Goal: Task Accomplishment & Management: Complete application form

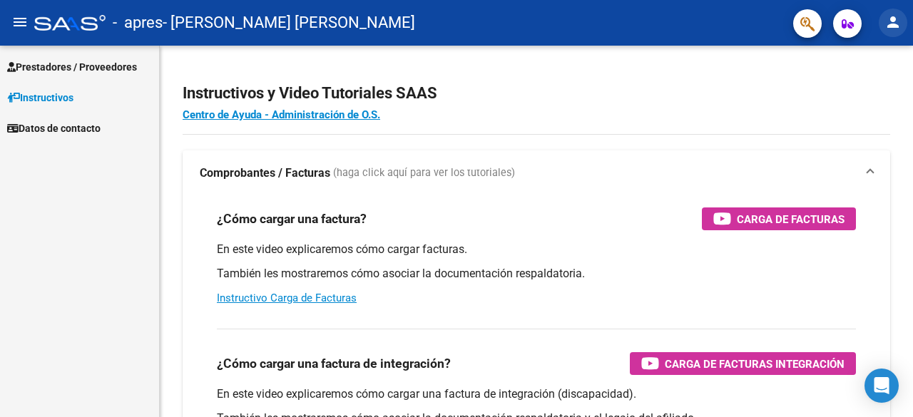
click at [888, 33] on button "person" at bounding box center [893, 23] width 29 height 29
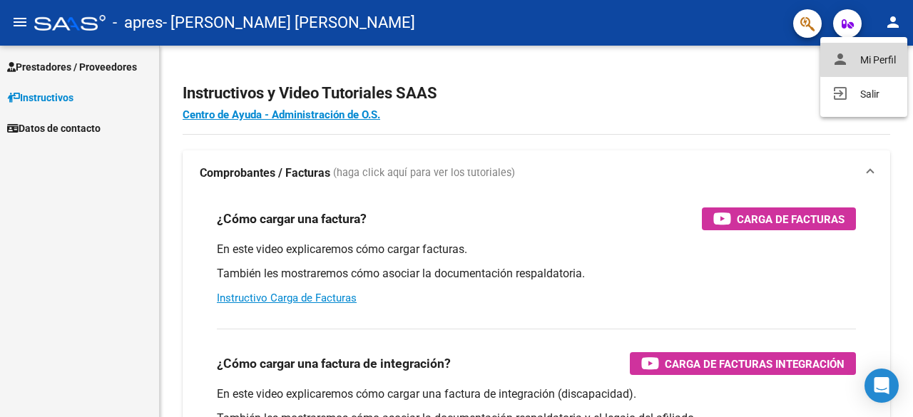
click at [874, 58] on button "person Mi Perfil" at bounding box center [863, 60] width 87 height 34
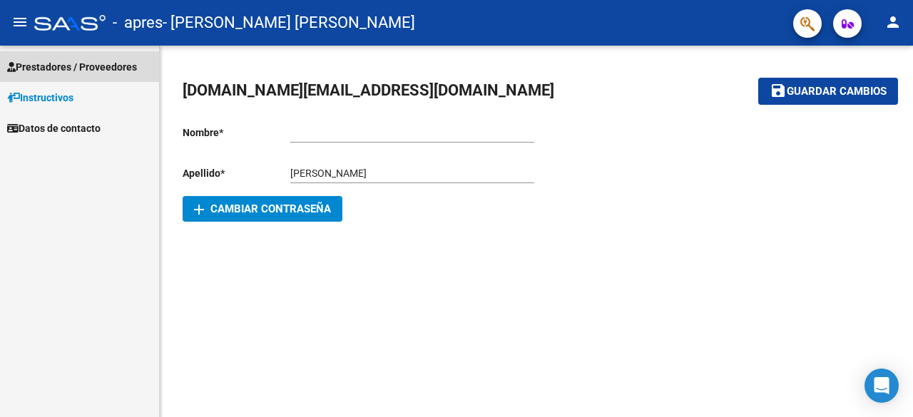
click at [41, 68] on span "Prestadores / Proveedores" at bounding box center [72, 67] width 130 height 16
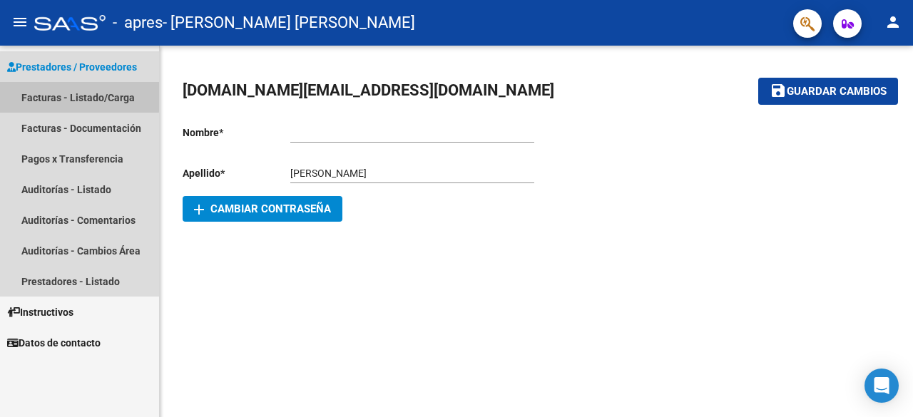
click at [54, 88] on link "Facturas - Listado/Carga" at bounding box center [79, 97] width 159 height 31
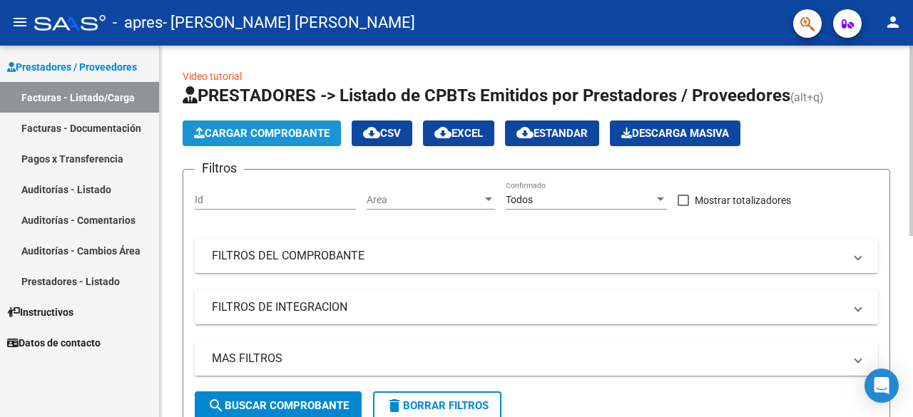
click at [234, 131] on span "Cargar Comprobante" at bounding box center [262, 133] width 136 height 13
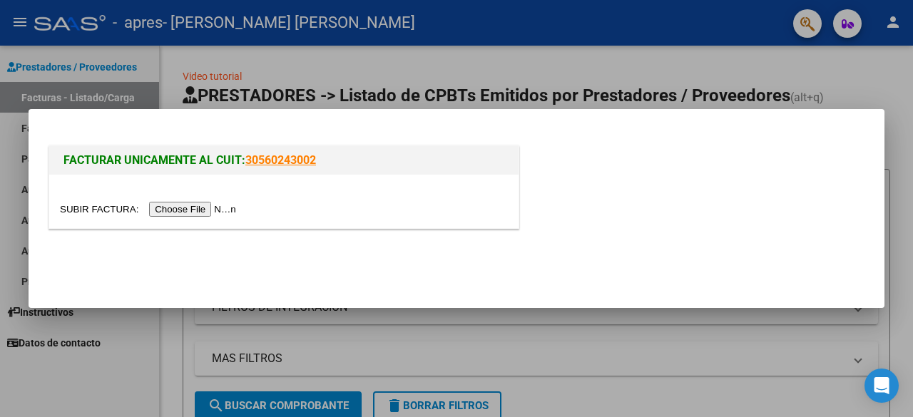
click at [705, 317] on div at bounding box center [456, 208] width 913 height 417
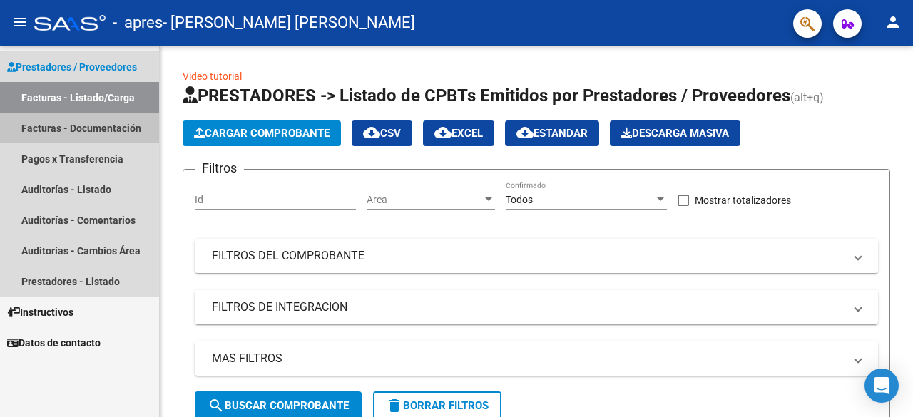
click at [105, 134] on link "Facturas - Documentación" at bounding box center [79, 128] width 159 height 31
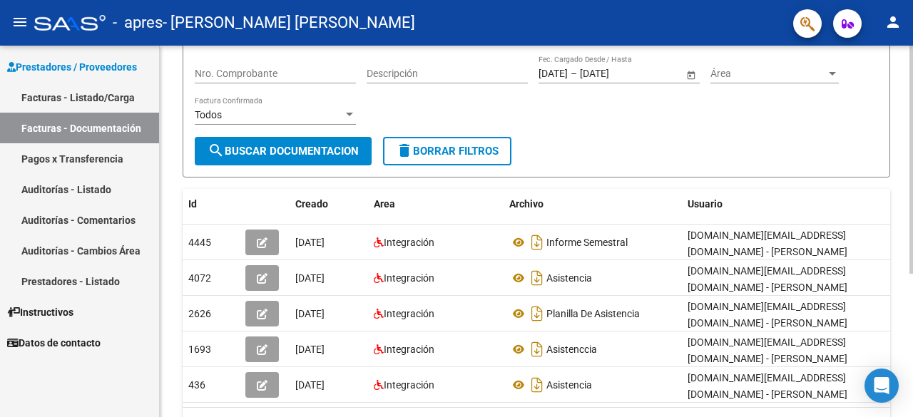
click at [912, 260] on div at bounding box center [912, 257] width 4 height 228
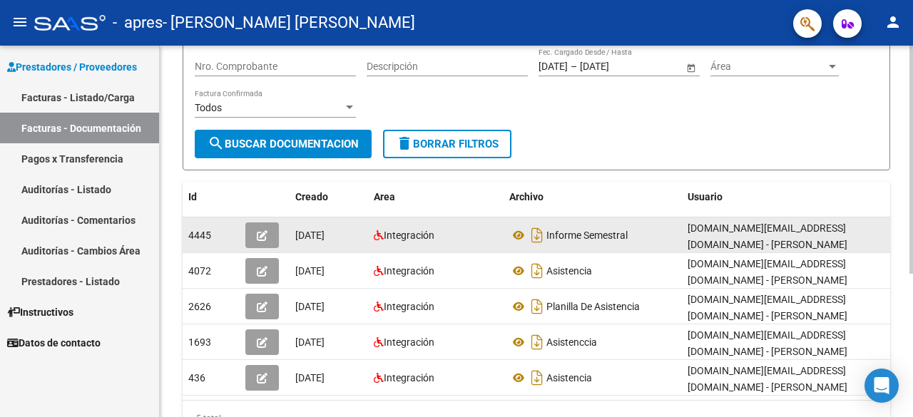
click at [263, 230] on icon "button" at bounding box center [262, 235] width 11 height 11
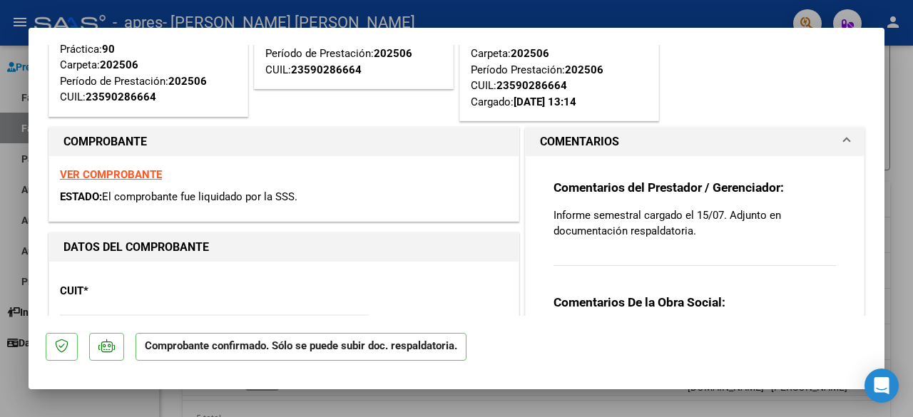
scroll to position [0, 0]
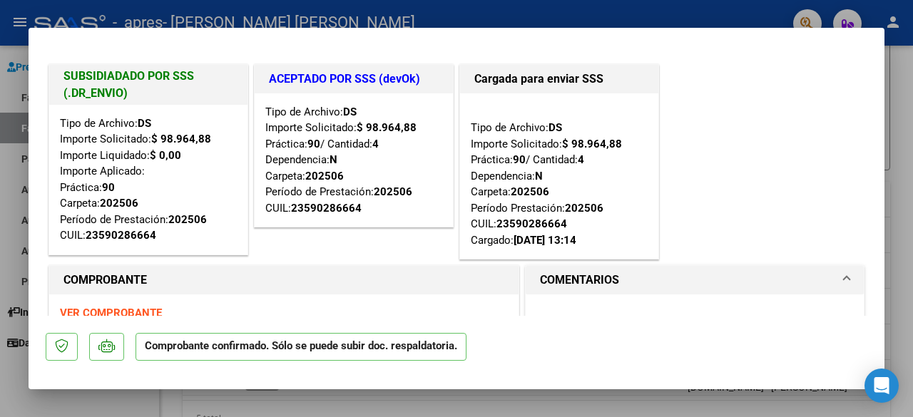
click at [900, 93] on div at bounding box center [456, 208] width 913 height 417
type input "$ 0,00"
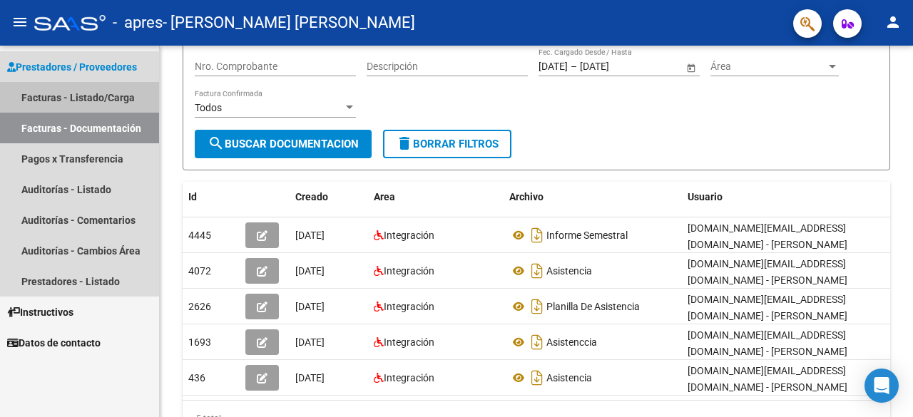
click at [80, 108] on link "Facturas - Listado/Carga" at bounding box center [79, 97] width 159 height 31
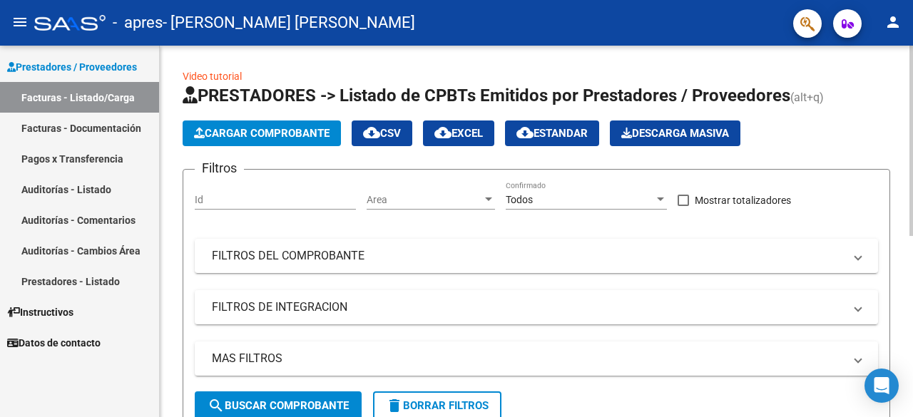
click at [912, 76] on div at bounding box center [912, 141] width 4 height 190
click at [326, 127] on span "Cargar Comprobante" at bounding box center [262, 133] width 136 height 13
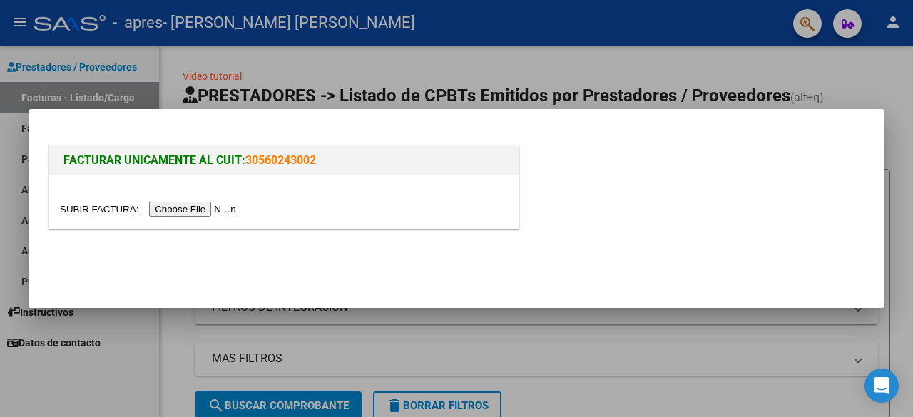
click at [206, 213] on input "file" at bounding box center [150, 209] width 180 height 15
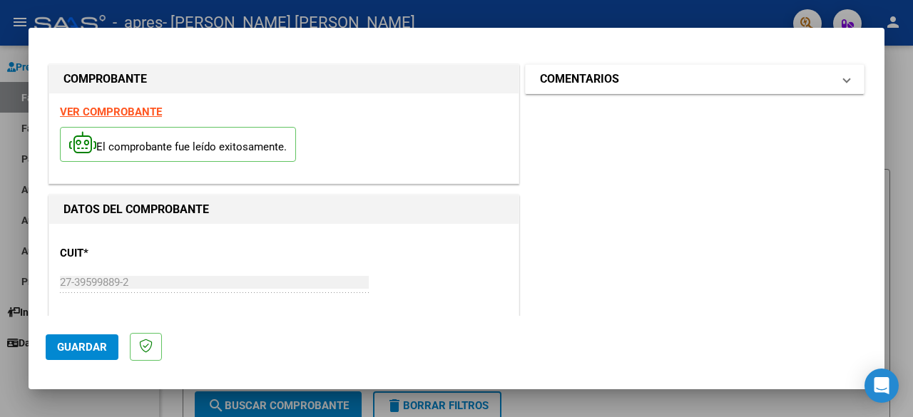
click at [829, 73] on span "COMENTARIOS" at bounding box center [692, 79] width 304 height 17
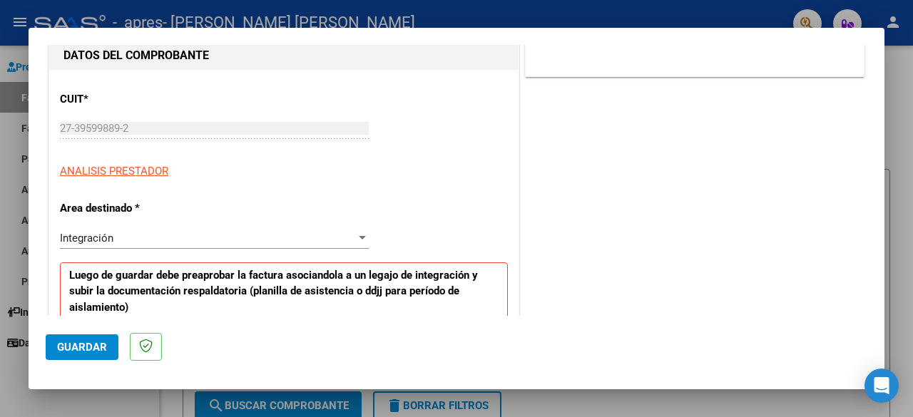
scroll to position [157, 0]
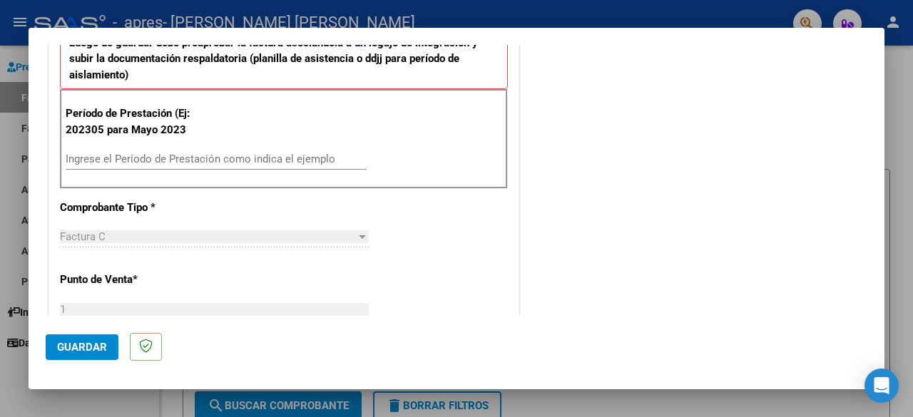
scroll to position [392, 0]
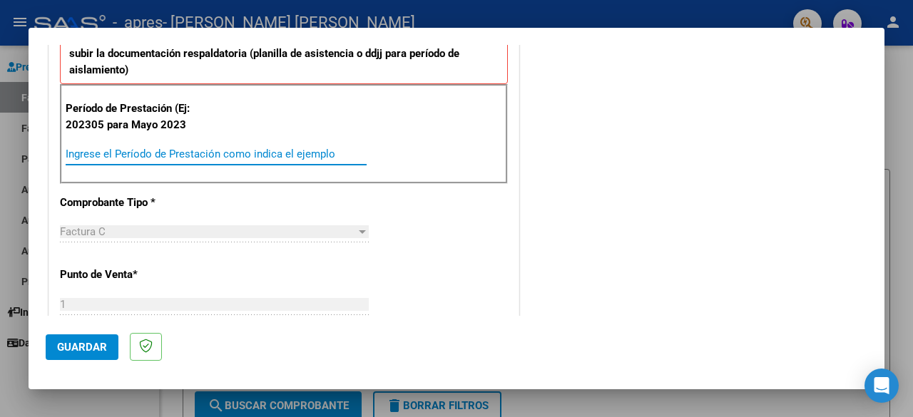
click at [312, 152] on input "Ingrese el Período de Prestación como indica el ejemplo" at bounding box center [216, 154] width 301 height 13
type input "202507"
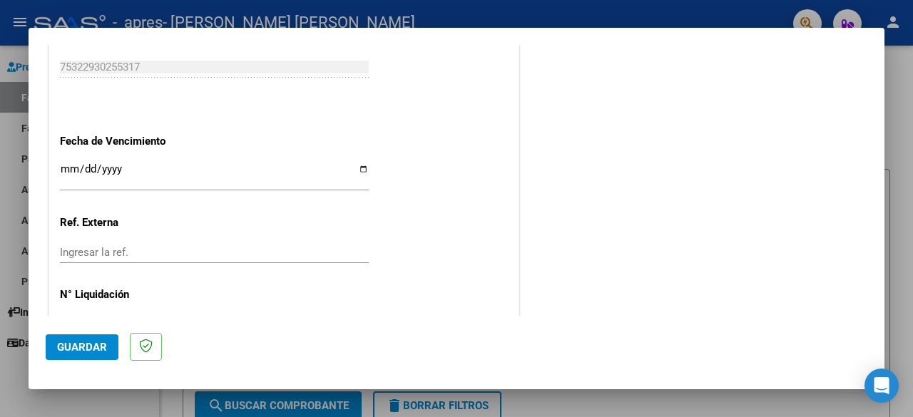
scroll to position [986, 0]
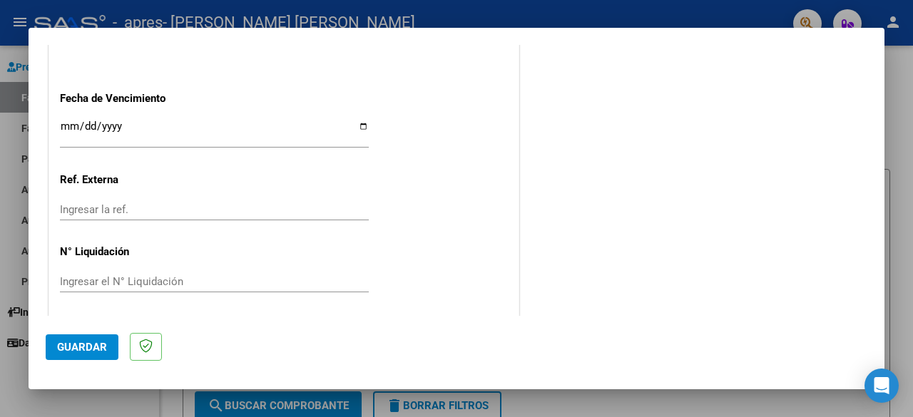
click at [340, 118] on div "Ingresar la fecha" at bounding box center [214, 133] width 309 height 31
type input "[DATE]"
click at [89, 355] on button "Guardar" at bounding box center [82, 348] width 73 height 26
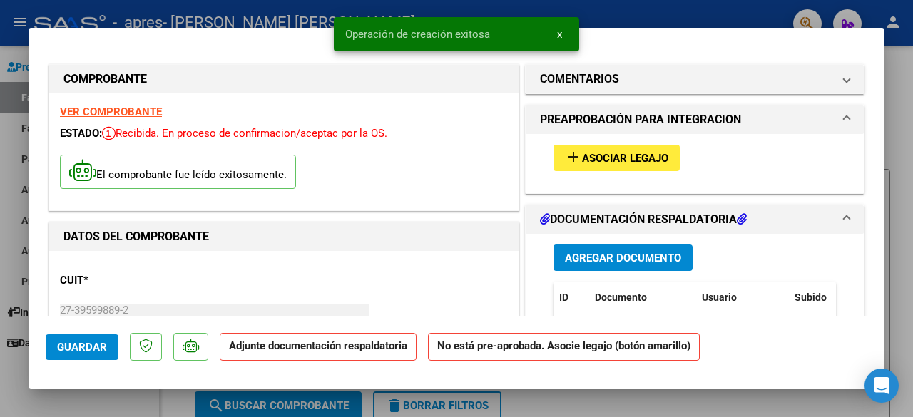
click at [672, 148] on button "add Asociar Legajo" at bounding box center [617, 158] width 126 height 26
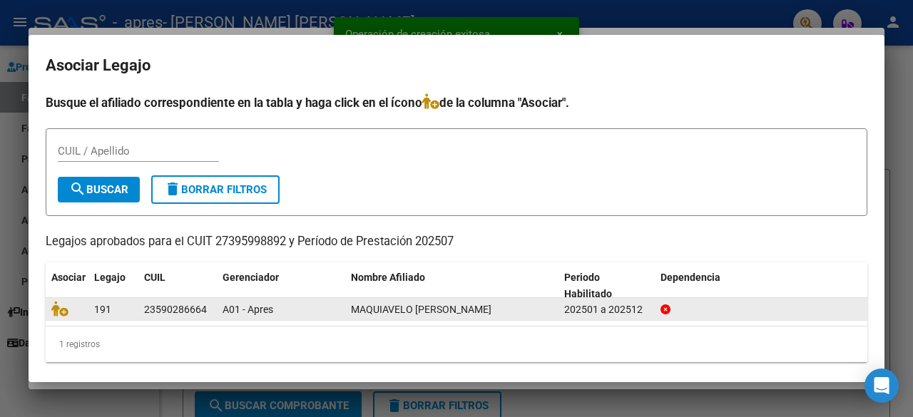
click at [216, 311] on datatable-body-cell "23590286664" at bounding box center [177, 309] width 78 height 22
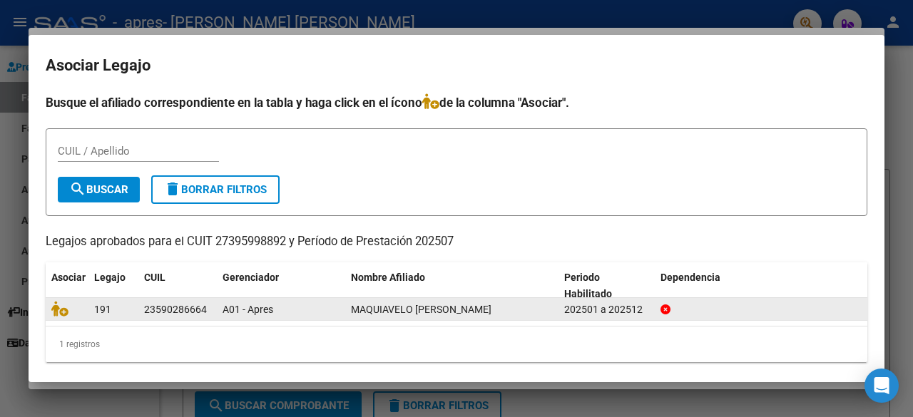
click at [62, 316] on div at bounding box center [66, 309] width 31 height 16
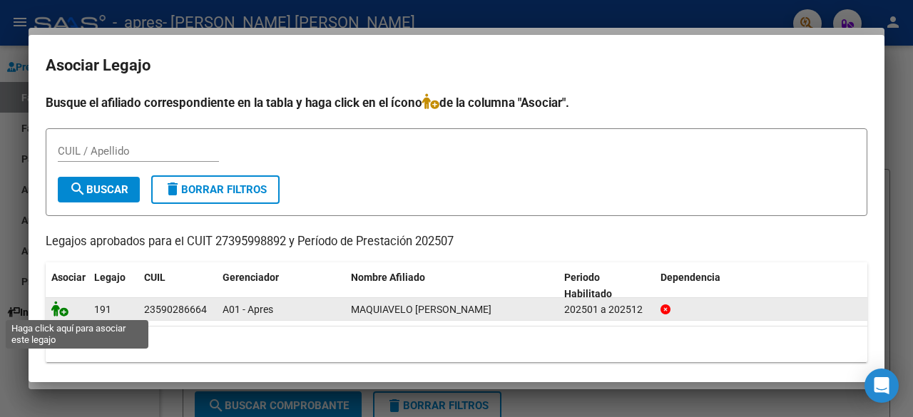
click at [60, 312] on icon at bounding box center [59, 309] width 17 height 16
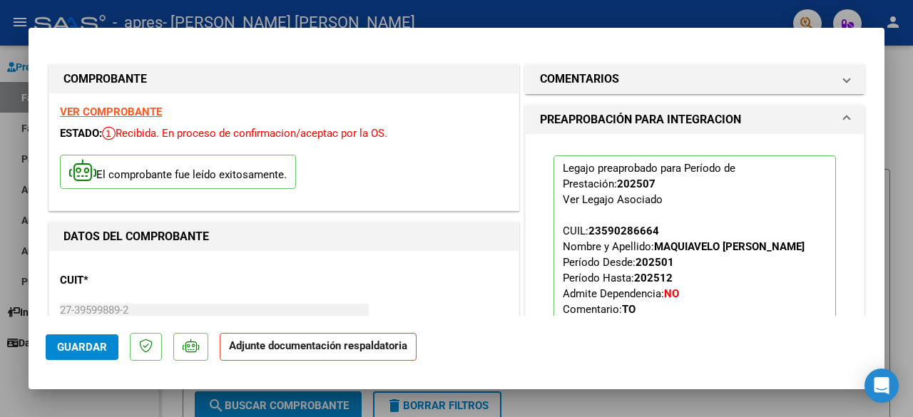
click at [325, 350] on strong "Adjunte documentación respaldatoria" at bounding box center [318, 346] width 178 height 13
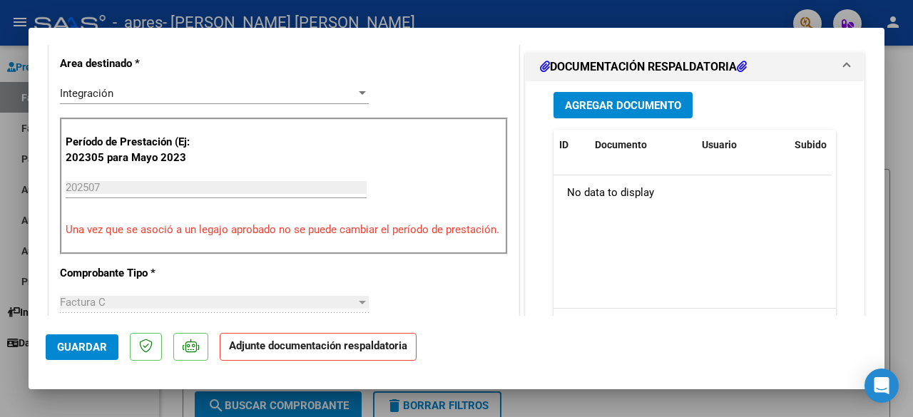
scroll to position [283, 0]
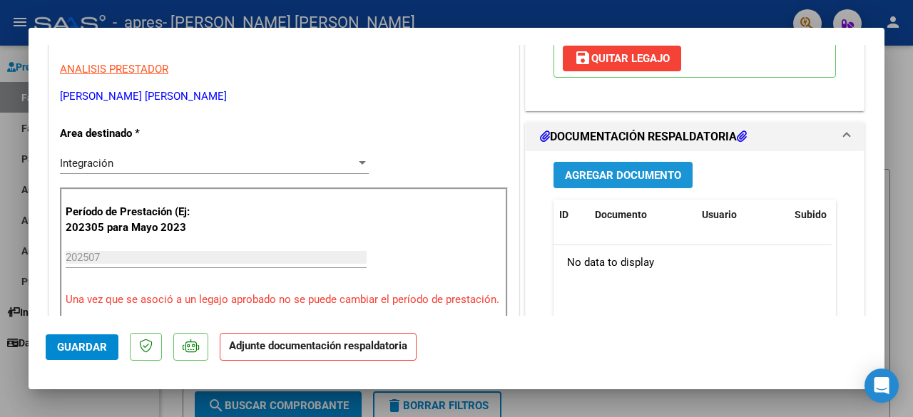
click at [635, 185] on button "Agregar Documento" at bounding box center [623, 175] width 139 height 26
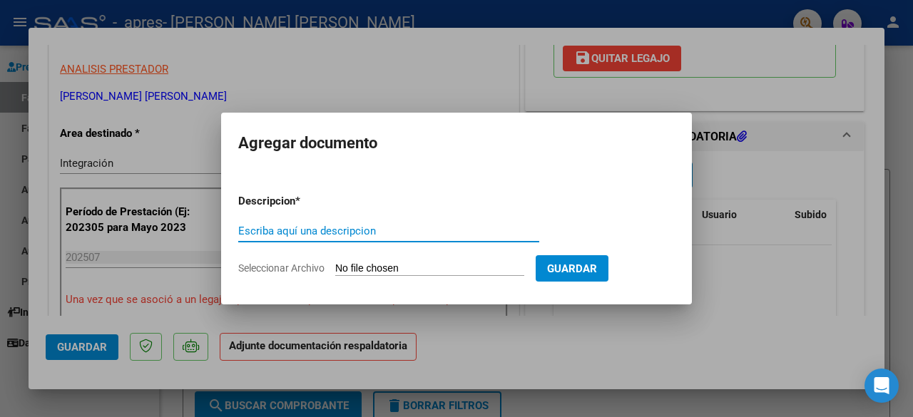
click at [364, 238] on input "Escriba aquí una descripcion" at bounding box center [388, 231] width 301 height 13
type input "s"
type input "asistencia [PERSON_NAME] 2025"
click at [416, 272] on input "Seleccionar Archivo" at bounding box center [429, 270] width 189 height 14
type input "C:\fakepath\Asistencia [PERSON_NAME] 2025.pdf"
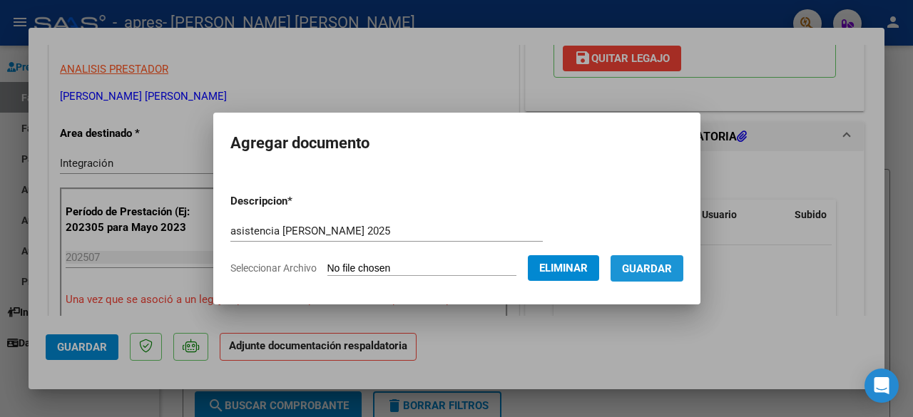
click at [671, 277] on button "Guardar" at bounding box center [647, 268] width 73 height 26
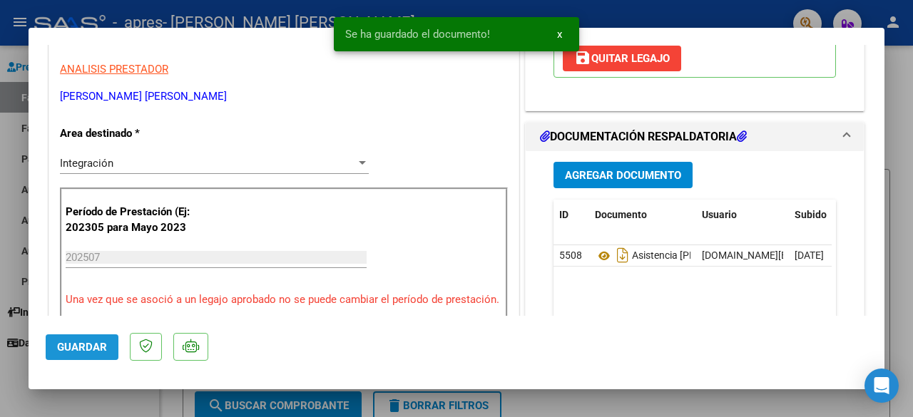
click at [88, 345] on span "Guardar" at bounding box center [82, 347] width 50 height 13
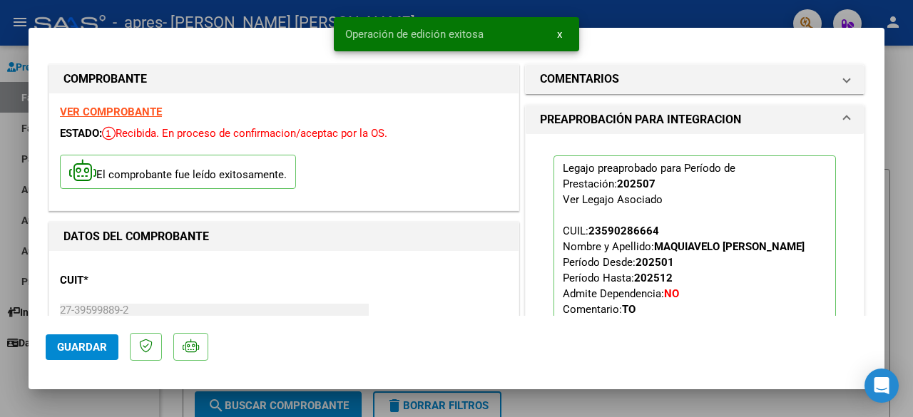
scroll to position [1019, 0]
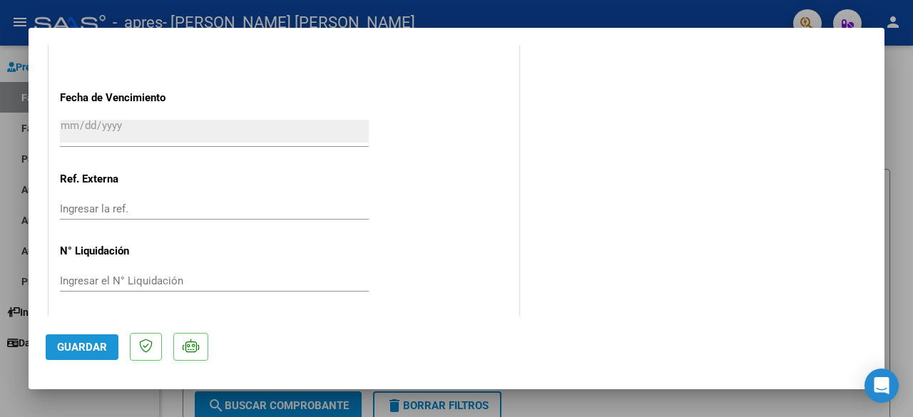
click at [90, 351] on span "Guardar" at bounding box center [82, 347] width 50 height 13
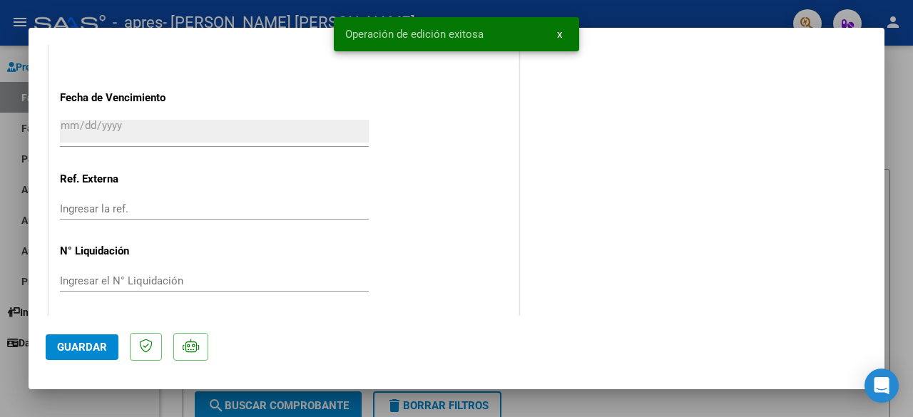
click at [909, 125] on div at bounding box center [456, 208] width 913 height 417
type input "$ 0,00"
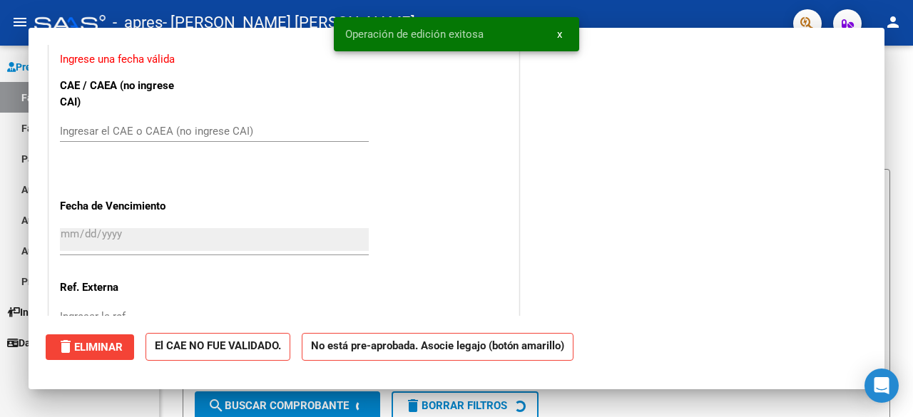
scroll to position [1127, 0]
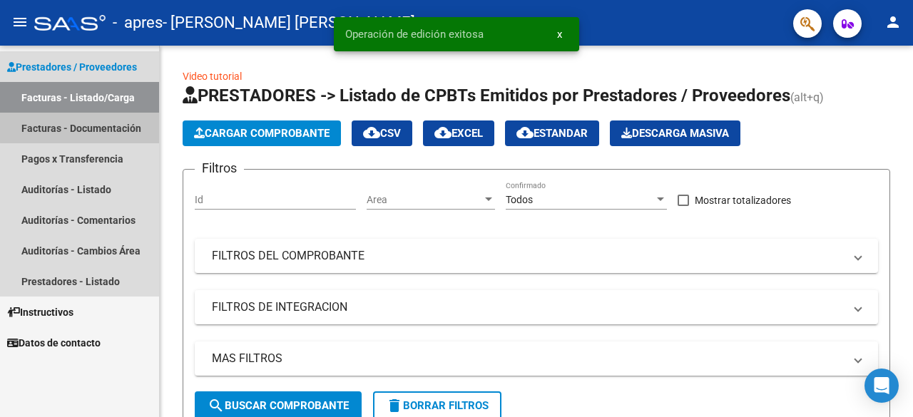
click at [91, 115] on link "Facturas - Documentación" at bounding box center [79, 128] width 159 height 31
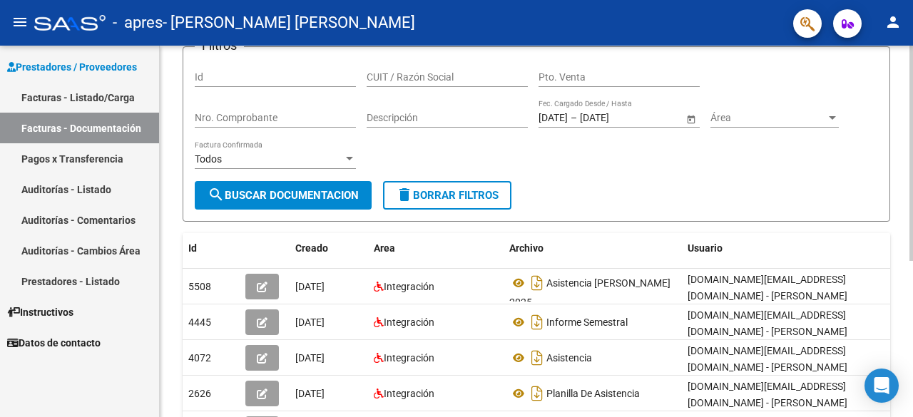
scroll to position [140, 0]
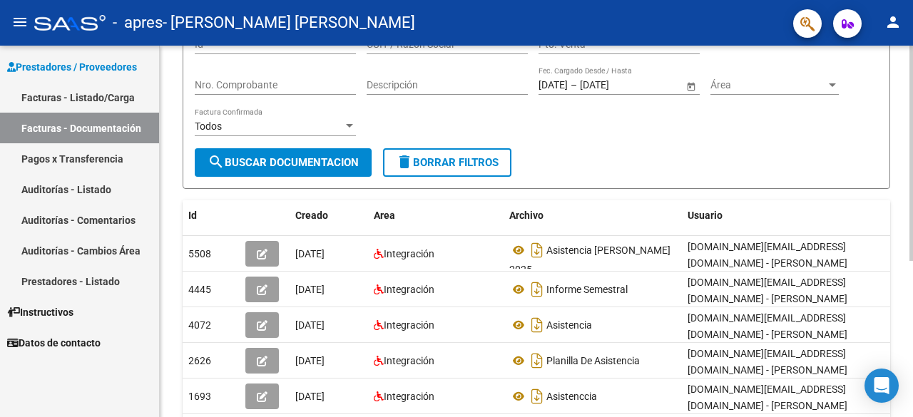
click at [912, 283] on div at bounding box center [912, 237] width 4 height 215
